Goal: Transaction & Acquisition: Purchase product/service

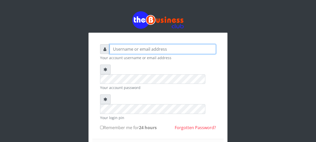
type input "Nacybaby"
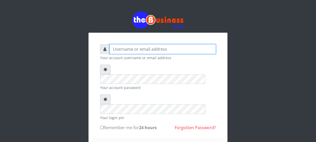
type input "Nacybaby"
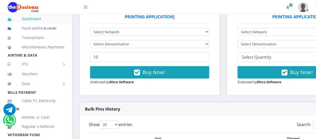
scroll to position [164, 0]
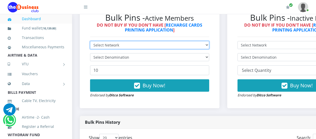
click at [208, 46] on select "Select Network MTN Globacom 9Mobile Airtel" at bounding box center [149, 45] width 119 height 8
select select "MTN"
click at [90, 42] on select "Select Network MTN Globacom 9Mobile Airtel" at bounding box center [149, 45] width 119 height 8
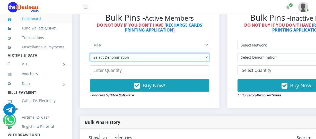
click at [208, 57] on select "Select Denomination MTN NGN100 - ₦96.94 MTN NGN200 - ₦193.88 MTN NGN400 - ₦387.…" at bounding box center [149, 57] width 119 height 8
select select "96.94-100"
click at [90, 54] on select "Select Denomination MTN NGN100 - ₦96.94 MTN NGN200 - ₦193.88 MTN NGN400 - ₦387.…" at bounding box center [149, 57] width 119 height 8
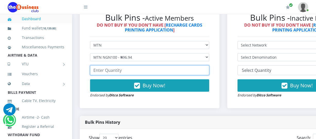
click at [95, 72] on input "number" at bounding box center [149, 70] width 119 height 10
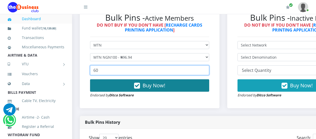
type input "60"
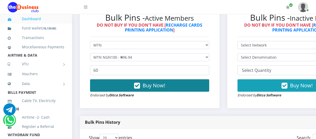
click at [144, 85] on button "Buy Now!" at bounding box center [149, 85] width 119 height 12
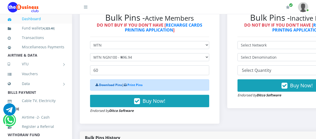
click at [108, 85] on link "Download Pins" at bounding box center [110, 84] width 23 height 4
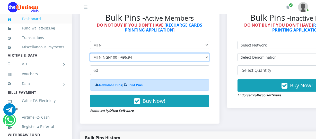
click at [209, 57] on select "Select Denomination MTN NGN100 - ₦96.94 MTN NGN200 - ₦193.88 MTN NGN400 - ₦387.…" at bounding box center [149, 57] width 119 height 8
select select "193.88-200"
click at [90, 54] on select "Select Denomination MTN NGN100 - ₦96.94 MTN NGN200 - ₦193.88 MTN NGN400 - ₦387.…" at bounding box center [149, 57] width 119 height 8
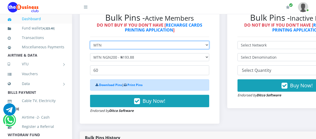
click at [209, 47] on select "Select Network MTN Globacom 9Mobile Airtel" at bounding box center [149, 45] width 119 height 8
select select "Airtel"
click at [90, 42] on select "Select Network MTN Globacom 9Mobile Airtel" at bounding box center [149, 45] width 119 height 8
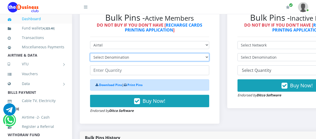
click at [209, 58] on select "Select Denomination Airtel NGN100 - ₦96.36 Airtel NGN200 - ₦192.72 Airtel NGN50…" at bounding box center [149, 57] width 119 height 8
select select "96.36-100"
click at [90, 54] on select "Select Denomination Airtel NGN100 - ₦96.36 Airtel NGN200 - ₦192.72 Airtel NGN50…" at bounding box center [149, 57] width 119 height 8
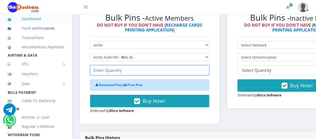
click at [95, 72] on input "number" at bounding box center [149, 70] width 119 height 10
type input "40"
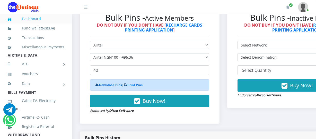
click at [111, 85] on link "Download Pins" at bounding box center [110, 84] width 23 height 4
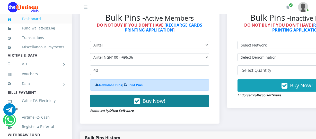
click at [148, 102] on span "Buy Now!" at bounding box center [154, 100] width 23 height 7
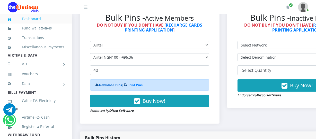
click at [114, 86] on link "Download Pins" at bounding box center [110, 84] width 23 height 4
click at [40, 18] on link "Dashboard" at bounding box center [36, 19] width 57 height 12
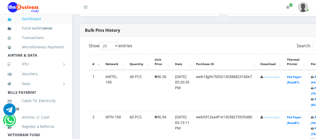
scroll to position [275, 0]
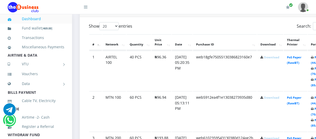
click at [278, 98] on link "Download" at bounding box center [271, 97] width 15 height 4
drag, startPoint x: 308, startPoint y: 80, endPoint x: 295, endPoint y: 82, distance: 14.1
click at [295, 82] on td "PoS Paper (RawBT)" at bounding box center [295, 71] width 23 height 40
click at [274, 59] on link "Download" at bounding box center [271, 57] width 15 height 4
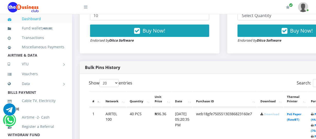
scroll to position [146, 0]
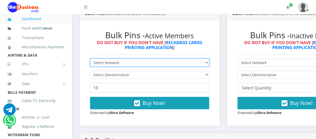
click at [209, 63] on select "Select Network MTN Globacom 9Mobile Airtel" at bounding box center [149, 62] width 119 height 8
select select "MTN"
click at [90, 59] on select "Select Network MTN Globacom 9Mobile Airtel" at bounding box center [149, 62] width 119 height 8
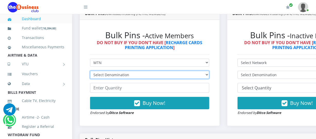
click at [208, 76] on select "Select Denomination MTN NGN100 - ₦96.94 MTN NGN200 - ₦193.88 MTN NGN400 - ₦387.…" at bounding box center [149, 75] width 119 height 8
select select "193.88-200"
click at [90, 71] on select "Select Denomination MTN NGN100 - ₦96.94 MTN NGN200 - ₦193.88 MTN NGN400 - ₦387.…" at bounding box center [149, 75] width 119 height 8
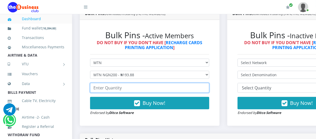
click at [94, 89] on input "number" at bounding box center [149, 88] width 119 height 10
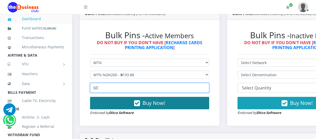
type input "60"
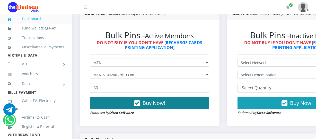
click at [152, 104] on span "Buy Now!" at bounding box center [154, 102] width 23 height 7
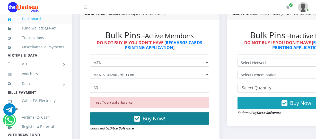
click at [153, 118] on span "Buy Now!" at bounding box center [154, 118] width 23 height 7
click at [150, 120] on span "Buy Now!" at bounding box center [154, 118] width 23 height 7
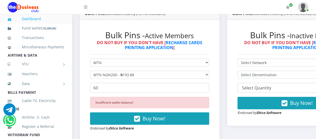
click at [44, 17] on link "Dashboard" at bounding box center [36, 19] width 57 height 12
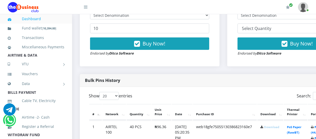
scroll to position [168, 0]
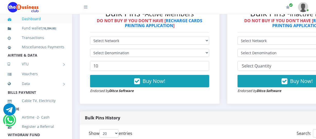
click at [212, 35] on div "Bulk Pins - Active Members DO NOT BUY IF YOU DON'T HAVE [ RECHARGE CARDS PRINTI…" at bounding box center [150, 50] width 130 height 95
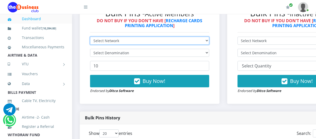
click at [209, 39] on select "Select Network MTN Globacom 9Mobile Airtel" at bounding box center [149, 41] width 119 height 8
select select "MTN"
click at [90, 37] on select "Select Network MTN Globacom 9Mobile Airtel" at bounding box center [149, 41] width 119 height 8
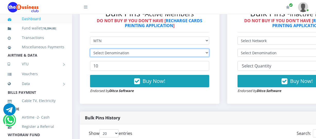
click at [208, 55] on select "Select Denomination" at bounding box center [149, 53] width 119 height 8
select select "193.88-200"
click at [90, 49] on select "Select Denomination MTN NGN100 - ₦96.94 MTN NGN200 - ₦193.88 MTN NGN400 - ₦387.…" at bounding box center [149, 53] width 119 height 8
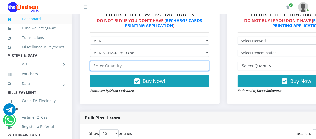
click at [95, 66] on input "number" at bounding box center [149, 66] width 119 height 10
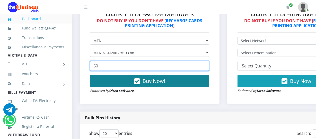
type input "60"
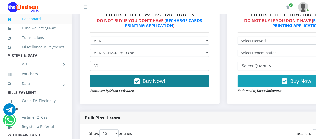
click at [143, 81] on button "Buy Now!" at bounding box center [149, 81] width 119 height 12
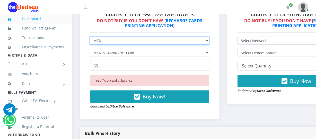
click at [208, 42] on select "Select Network MTN Globacom 9Mobile Airtel" at bounding box center [149, 41] width 119 height 8
select select "Airtel"
click at [90, 37] on select "Select Network MTN Globacom 9Mobile Airtel" at bounding box center [149, 41] width 119 height 8
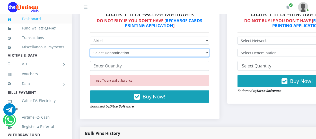
click at [209, 54] on select "Select Denomination Airtel NGN100 - ₦96.36 Airtel NGN200 - ₦192.72 Airtel NGN50…" at bounding box center [149, 53] width 119 height 8
select select "192.72-200"
click at [90, 49] on select "Select Denomination Airtel NGN100 - ₦96.36 Airtel NGN200 - ₦192.72 Airtel NGN50…" at bounding box center [149, 53] width 119 height 8
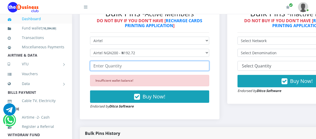
click at [94, 67] on input "number" at bounding box center [149, 66] width 119 height 10
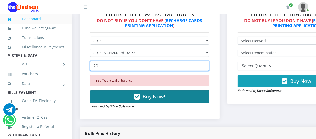
type input "20"
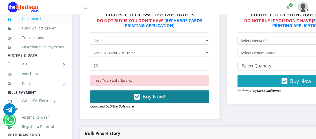
click at [144, 99] on span "Buy Now!" at bounding box center [154, 96] width 23 height 7
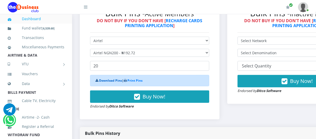
click at [108, 81] on link "Download Pins" at bounding box center [110, 80] width 23 height 4
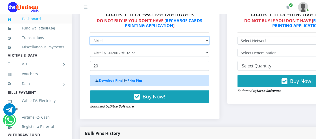
click at [207, 41] on select "Select Network MTN Globacom 9Mobile Airtel" at bounding box center [149, 41] width 119 height 8
select select "MTN"
click at [90, 37] on select "Select Network MTN Globacom 9Mobile Airtel" at bounding box center [149, 41] width 119 height 8
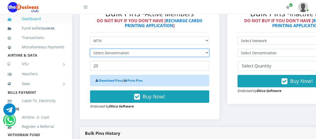
click at [209, 52] on select "Select Denomination" at bounding box center [149, 53] width 119 height 8
select select "193.88-200"
click at [90, 49] on select "Select Denomination MTN NGN100 - ₦96.94 MTN NGN200 - ₦193.88 MTN NGN400 - ₦387.…" at bounding box center [149, 53] width 119 height 8
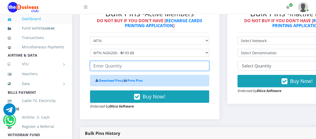
click at [94, 67] on input "number" at bounding box center [149, 66] width 119 height 10
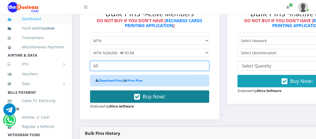
type input "60"
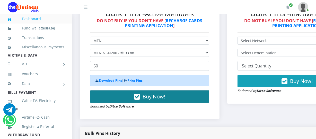
click at [144, 97] on button "Buy Now!" at bounding box center [149, 96] width 119 height 12
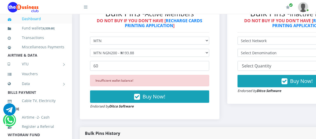
click at [40, 17] on link "Dashboard" at bounding box center [36, 19] width 57 height 12
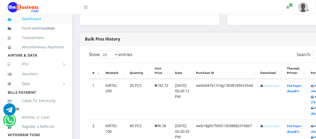
scroll to position [280, 0]
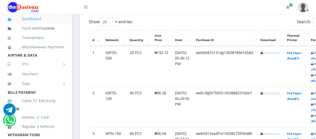
click at [273, 53] on link "Download" at bounding box center [271, 53] width 15 height 4
click at [276, 53] on link "Download" at bounding box center [271, 53] width 15 height 4
click at [274, 52] on link "Download" at bounding box center [271, 53] width 15 height 4
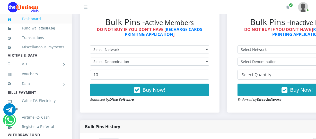
scroll to position [153, 0]
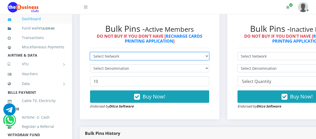
click at [209, 57] on select "Select Network MTN Globacom 9Mobile Airtel" at bounding box center [149, 56] width 119 height 8
select select "MTN"
click at [90, 53] on select "Select Network MTN Globacom 9Mobile Airtel" at bounding box center [149, 56] width 119 height 8
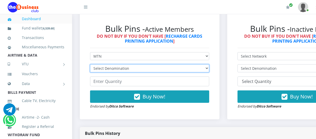
click at [209, 70] on select "Select Denomination MTN NGN100 - ₦96.94 MTN NGN200 - ₦193.88 MTN NGN400 - ₦387.…" at bounding box center [149, 68] width 119 height 8
select select "193.88-200"
click at [90, 65] on select "Select Denomination MTN NGN100 - ₦96.94 MTN NGN200 - ₦193.88 MTN NGN400 - ₦387.…" at bounding box center [149, 68] width 119 height 8
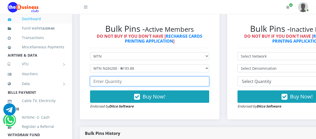
click at [95, 81] on input "number" at bounding box center [149, 81] width 119 height 10
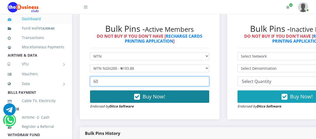
type input "60"
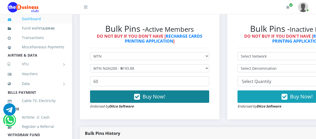
click at [149, 97] on span "Buy Now!" at bounding box center [154, 96] width 23 height 7
